Goal: Information Seeking & Learning: Learn about a topic

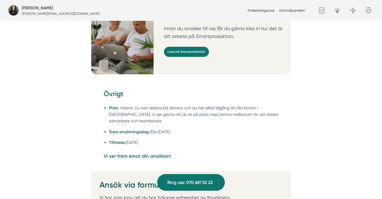
scroll to position [1359, 0]
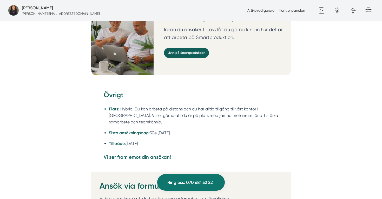
click at [184, 48] on link "Livet på Smartproduktion" at bounding box center [186, 53] width 45 height 10
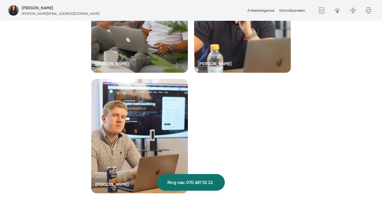
scroll to position [1174, 0]
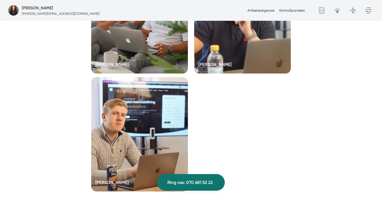
click at [163, 142] on div at bounding box center [139, 134] width 97 height 114
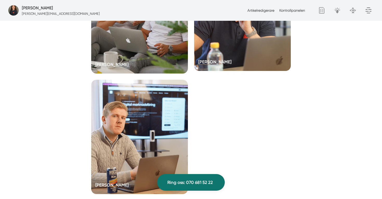
click at [235, 61] on div at bounding box center [242, 14] width 97 height 114
